Goal: Communication & Community: Answer question/provide support

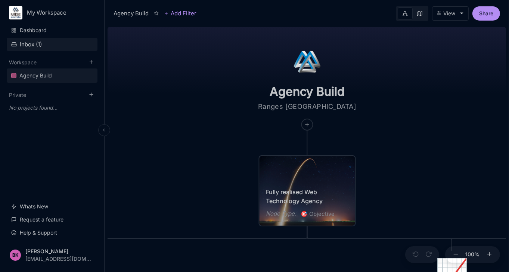
click at [33, 47] on button "Inbox ( 1 )" at bounding box center [52, 44] width 91 height 13
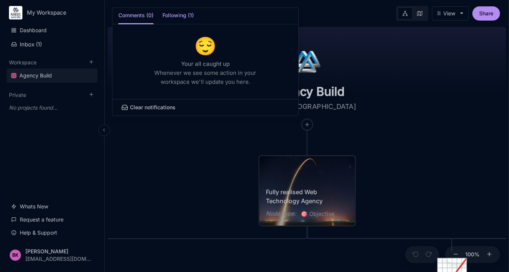
click at [176, 18] on h5 "Following (1)" at bounding box center [177, 17] width 31 height 13
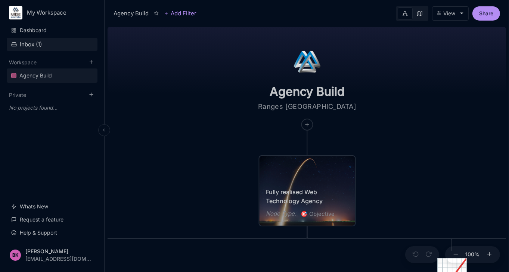
click at [32, 45] on button "Inbox ( 1 )" at bounding box center [52, 44] width 91 height 13
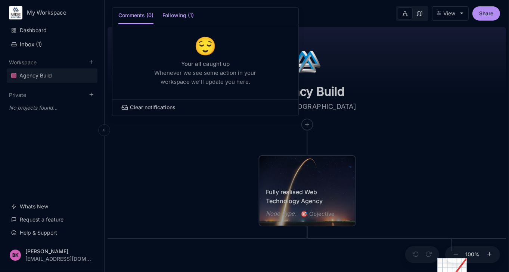
click at [178, 15] on h5 "Following (1)" at bounding box center [177, 17] width 31 height 13
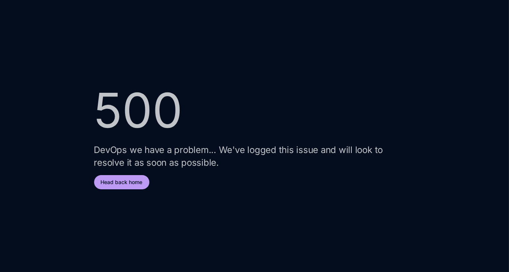
click at [119, 179] on button "Head back home" at bounding box center [121, 182] width 55 height 14
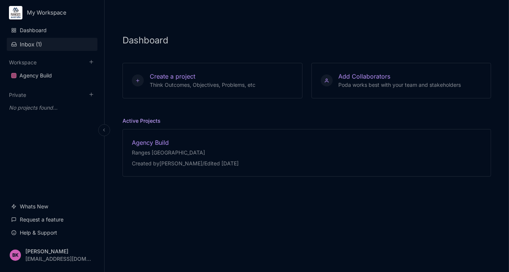
click at [24, 42] on button "Inbox ( 1 )" at bounding box center [52, 44] width 91 height 13
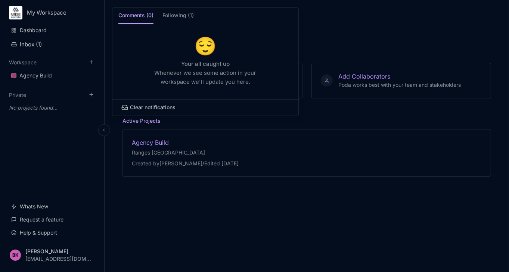
click at [115, 148] on div at bounding box center [254, 136] width 509 height 272
